Goal: Check status: Check status

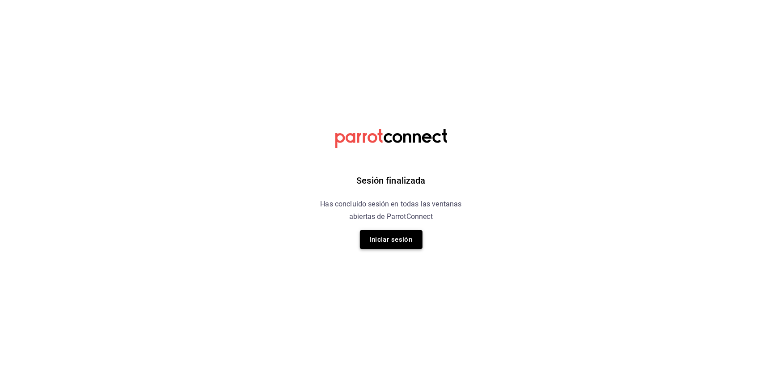
click at [397, 239] on button "Iniciar sesión" at bounding box center [391, 239] width 63 height 19
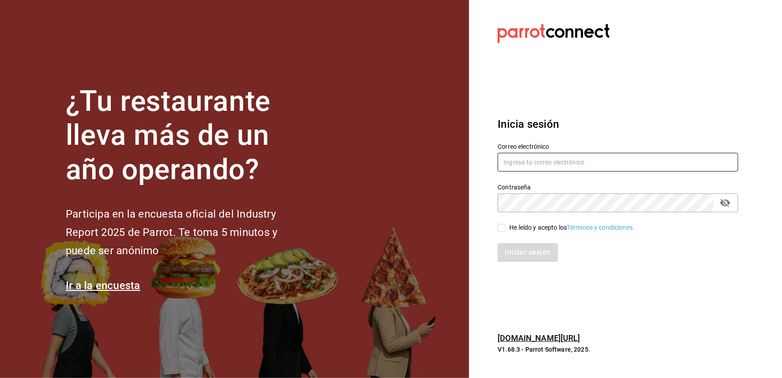
type input "multiuser@peace.com"
click at [497, 229] on div "He leído y acepto los Términos y condiciones." at bounding box center [612, 222] width 251 height 21
click at [502, 231] on input "He leído y acepto los Términos y condiciones." at bounding box center [501, 228] width 8 height 8
checkbox input "true"
click at [510, 263] on div "Inicia sesión Correo electrónico multiuser@peace.com Contraseña Contraseña He l…" at bounding box center [617, 189] width 240 height 168
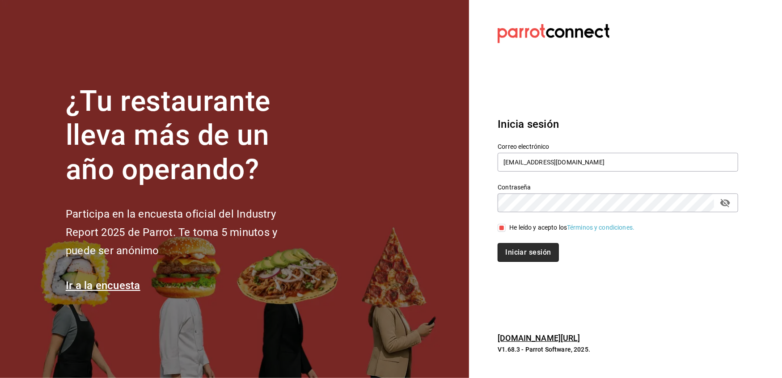
click at [512, 251] on button "Iniciar sesión" at bounding box center [527, 252] width 61 height 19
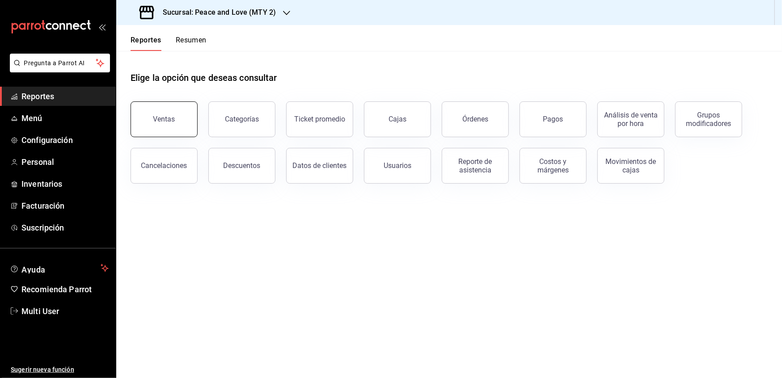
click at [160, 131] on button "Ventas" at bounding box center [164, 119] width 67 height 36
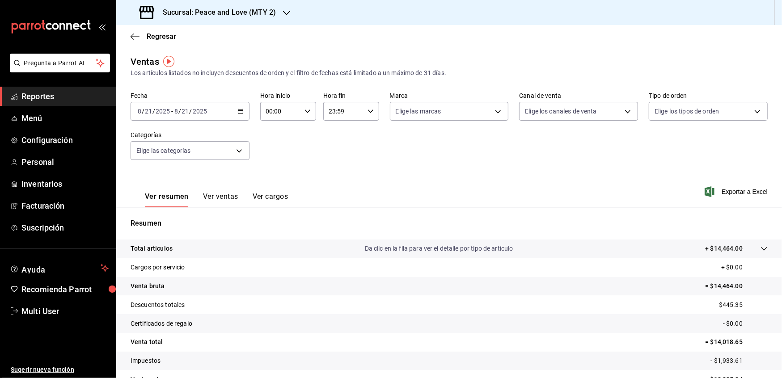
click at [233, 110] on div "[DATE] [DATE] - [DATE] [DATE]" at bounding box center [190, 111] width 119 height 19
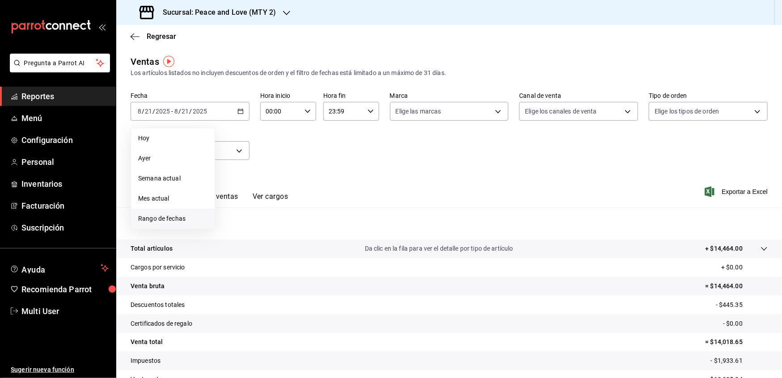
click at [159, 222] on span "Rango de fechas" at bounding box center [172, 218] width 69 height 9
click at [296, 170] on abbr "1" at bounding box center [296, 171] width 3 height 6
click at [264, 236] on button "20" at bounding box center [265, 230] width 16 height 16
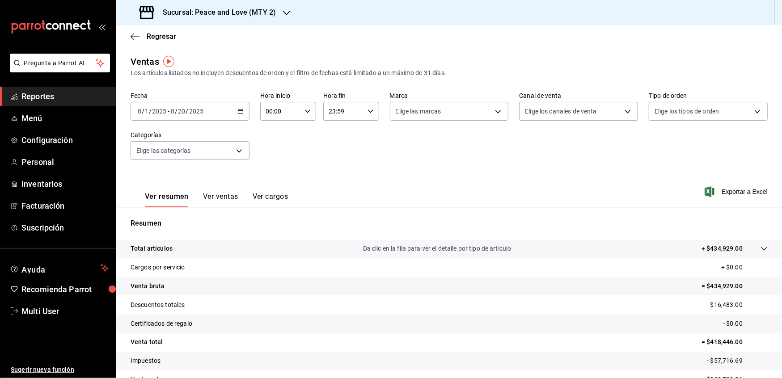
scroll to position [50, 0]
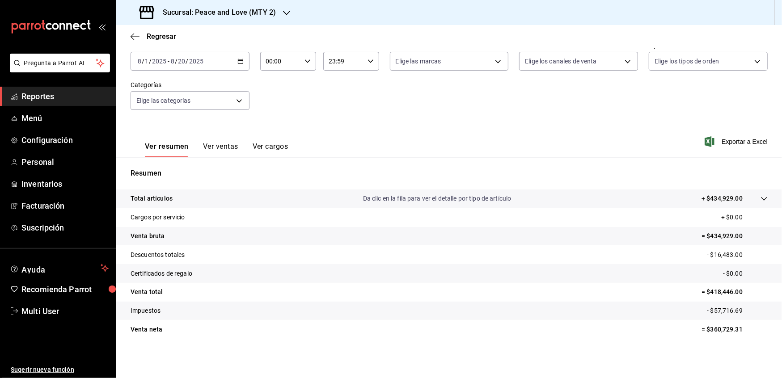
click at [286, 9] on icon "button" at bounding box center [286, 12] width 7 height 7
click at [183, 54] on span "Peace and Love (REGIA)" at bounding box center [157, 58] width 69 height 9
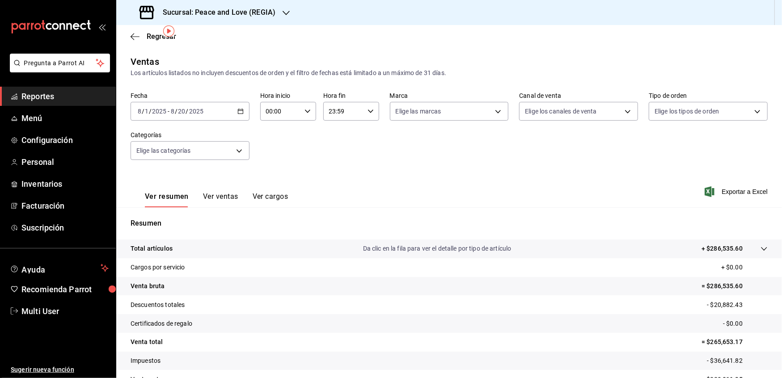
scroll to position [50, 0]
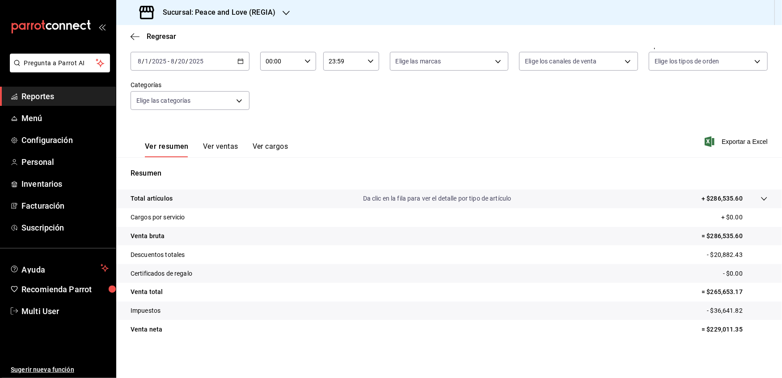
click at [38, 99] on span "Reportes" at bounding box center [64, 96] width 87 height 12
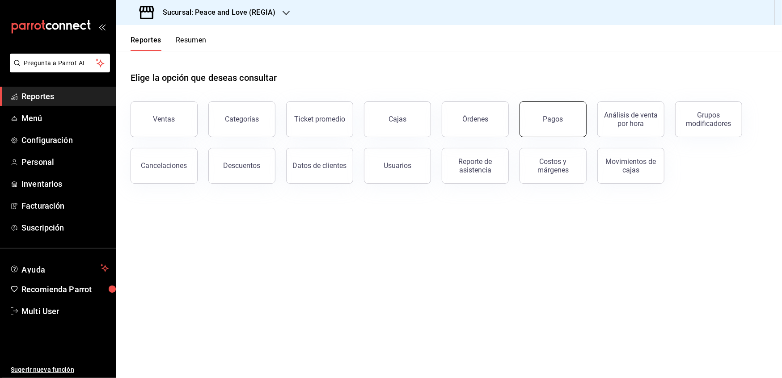
click at [562, 107] on button "Pagos" at bounding box center [552, 119] width 67 height 36
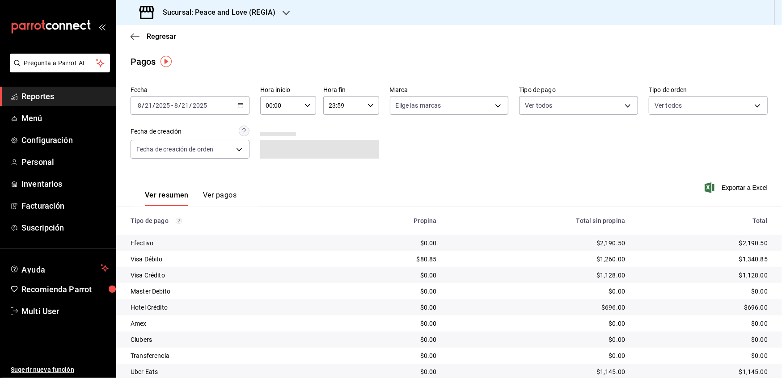
click at [215, 104] on div "[DATE] [DATE] - [DATE] [DATE]" at bounding box center [190, 105] width 119 height 19
click at [161, 156] on span "Ayer" at bounding box center [172, 152] width 69 height 9
